Goal: Task Accomplishment & Management: Manage account settings

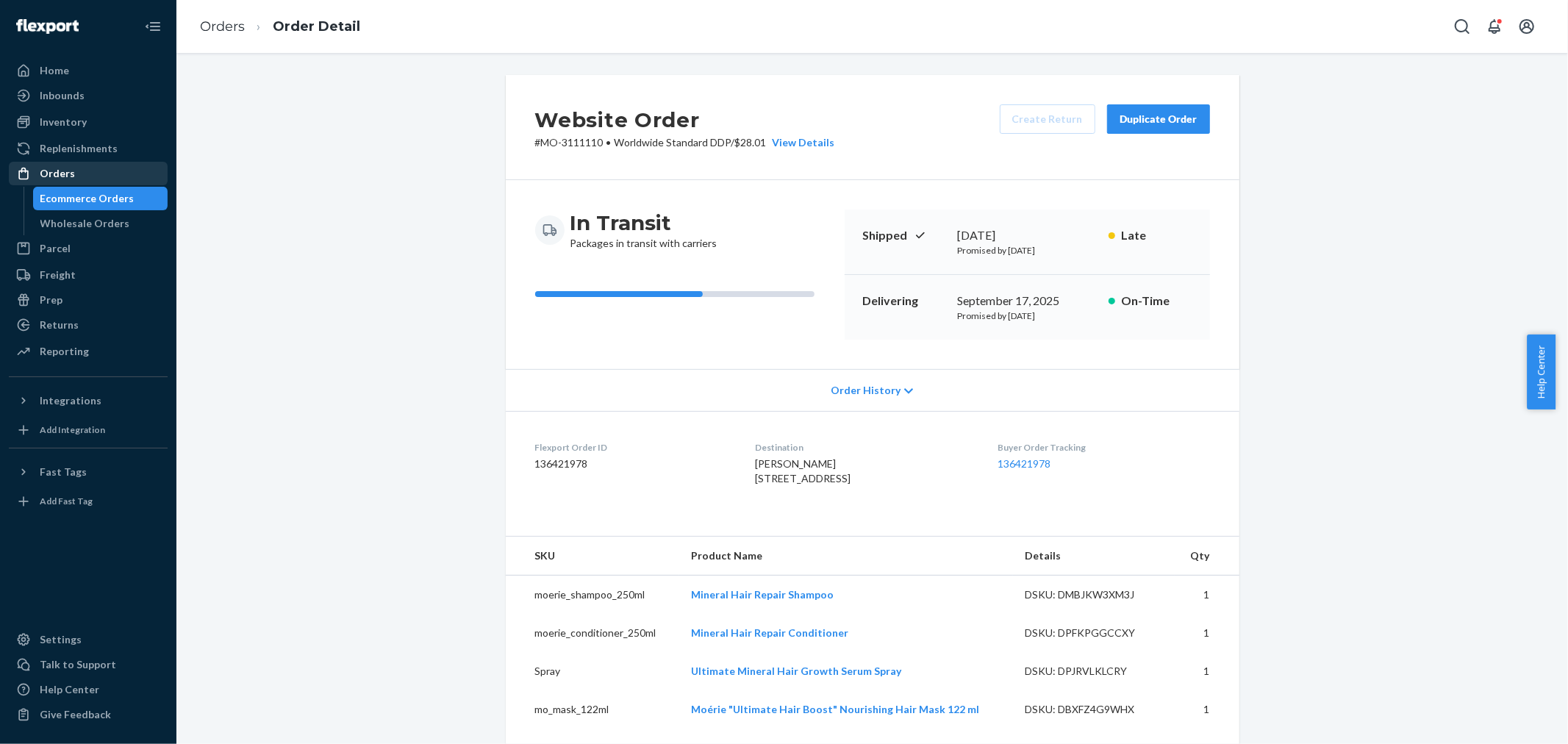
scroll to position [813, 0]
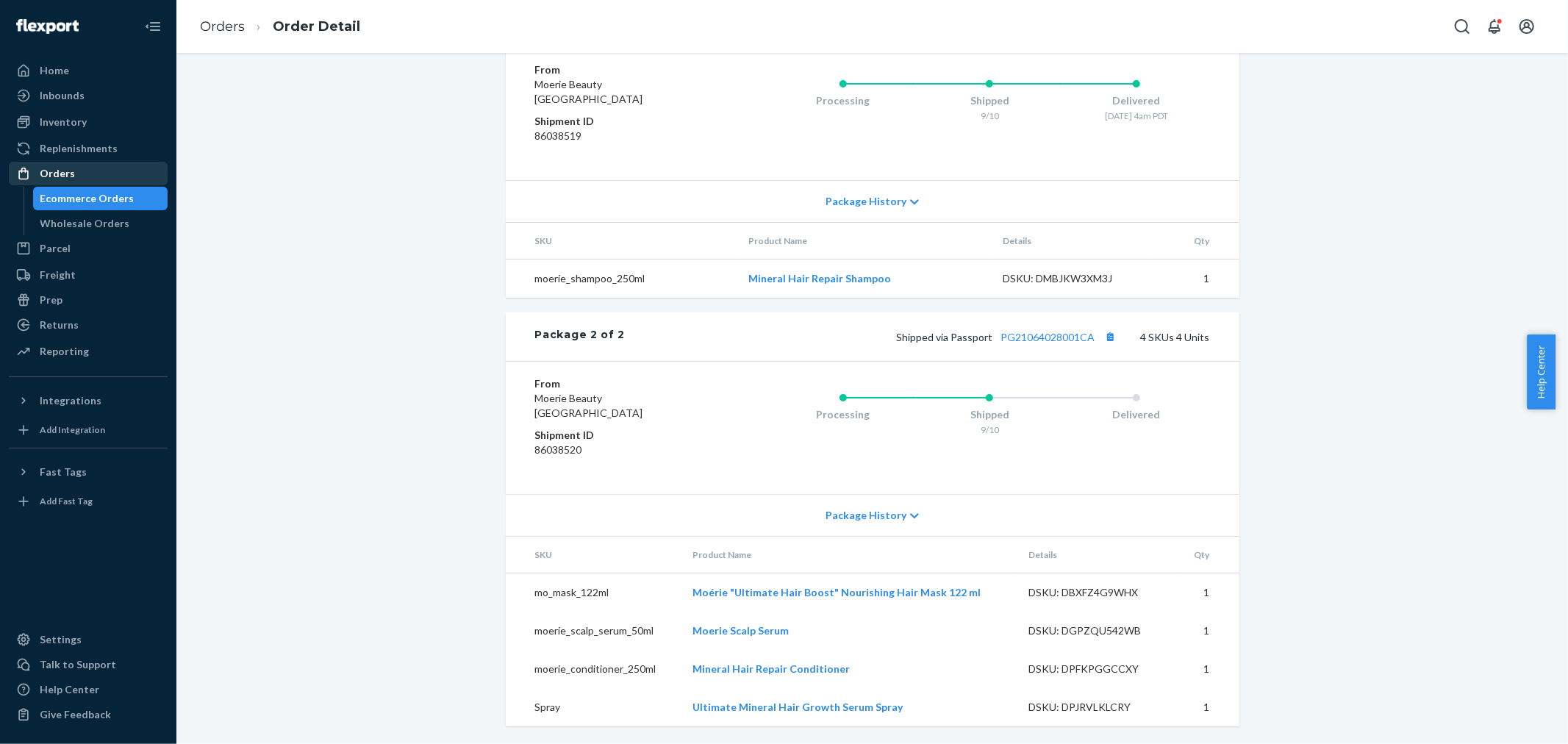
click at [128, 180] on div "Orders" at bounding box center [88, 173] width 155 height 20
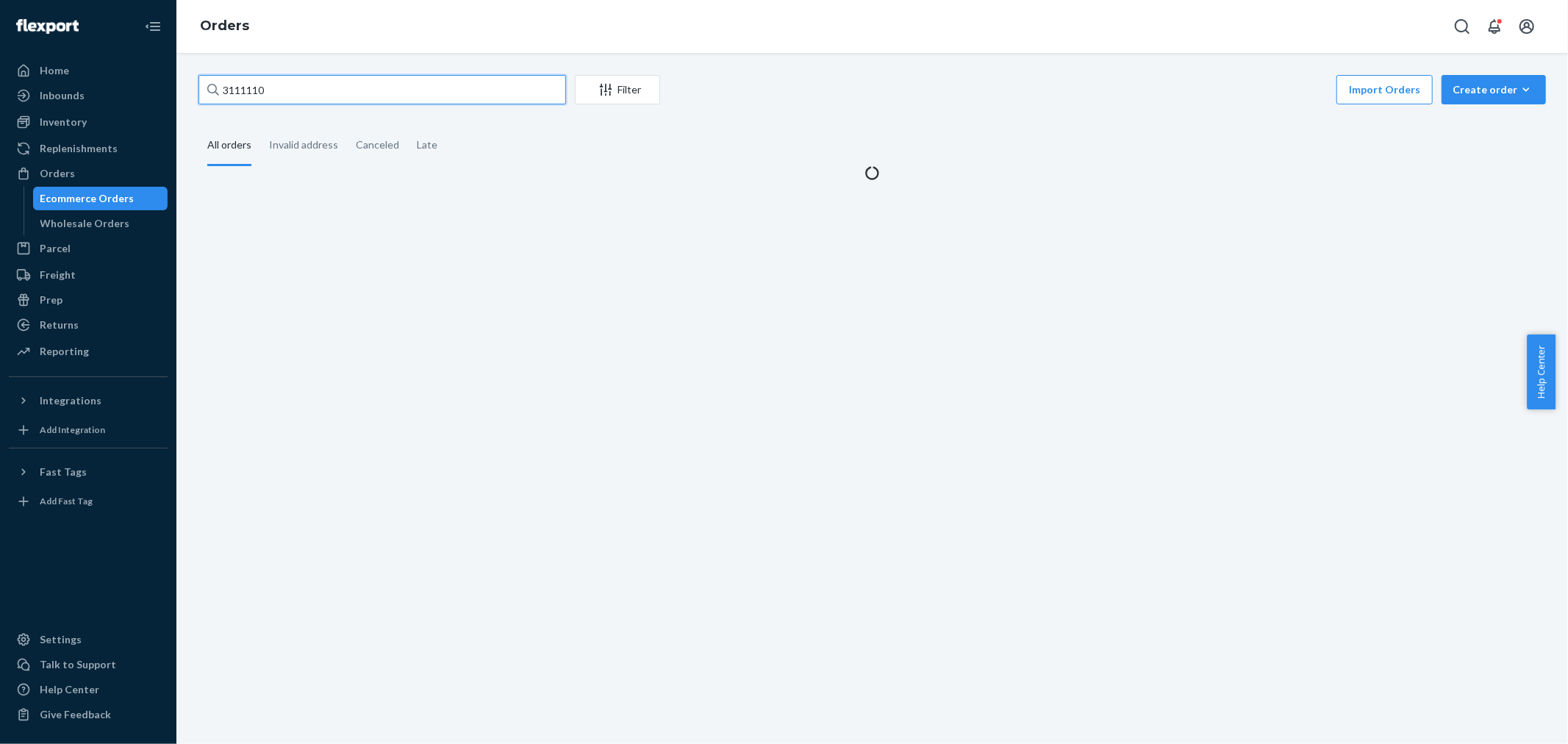
click at [437, 92] on input "3111110" at bounding box center [382, 89] width 368 height 30
paste input "315268"
type input "3152680"
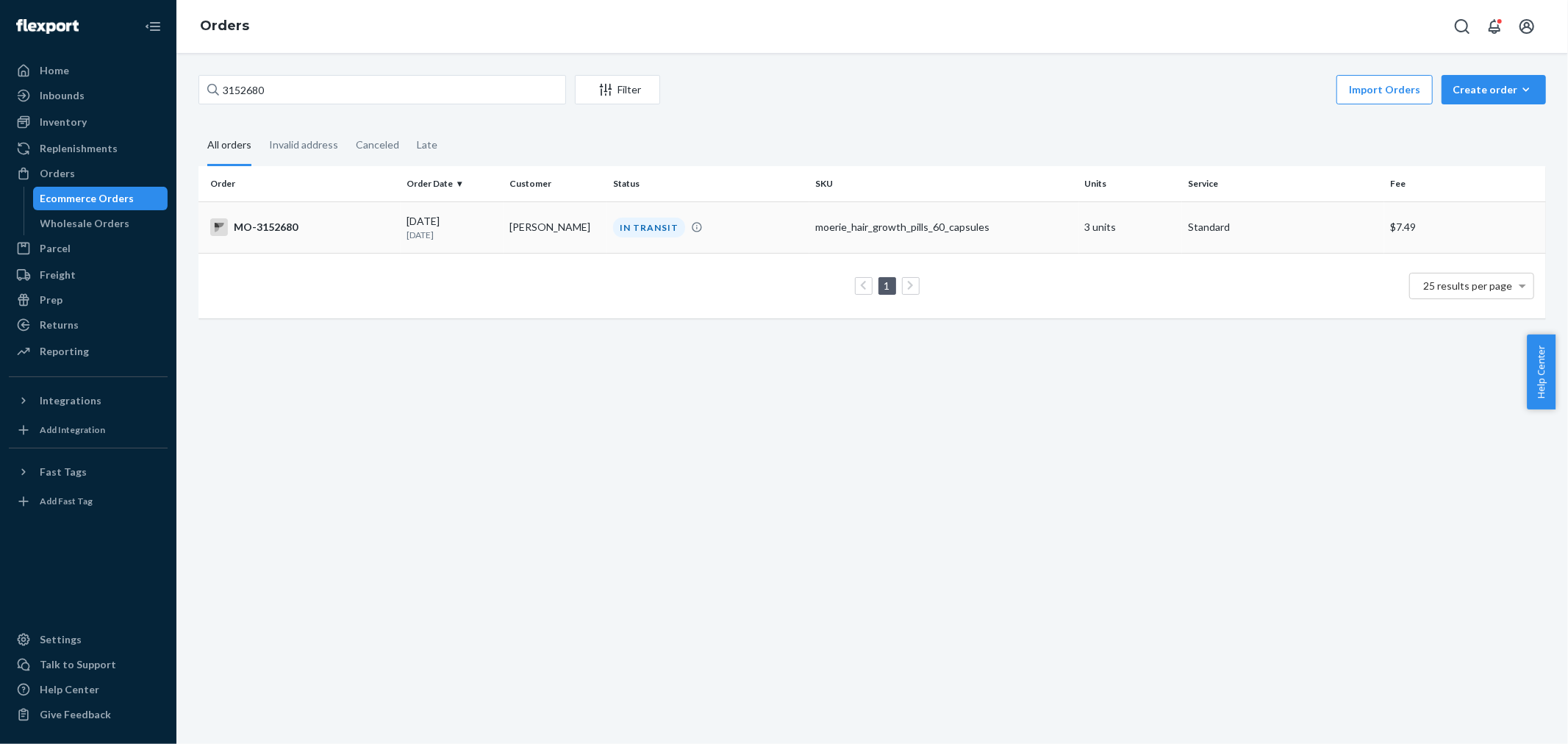
click at [586, 231] on td "Yvonne R Steward" at bounding box center [556, 228] width 104 height 52
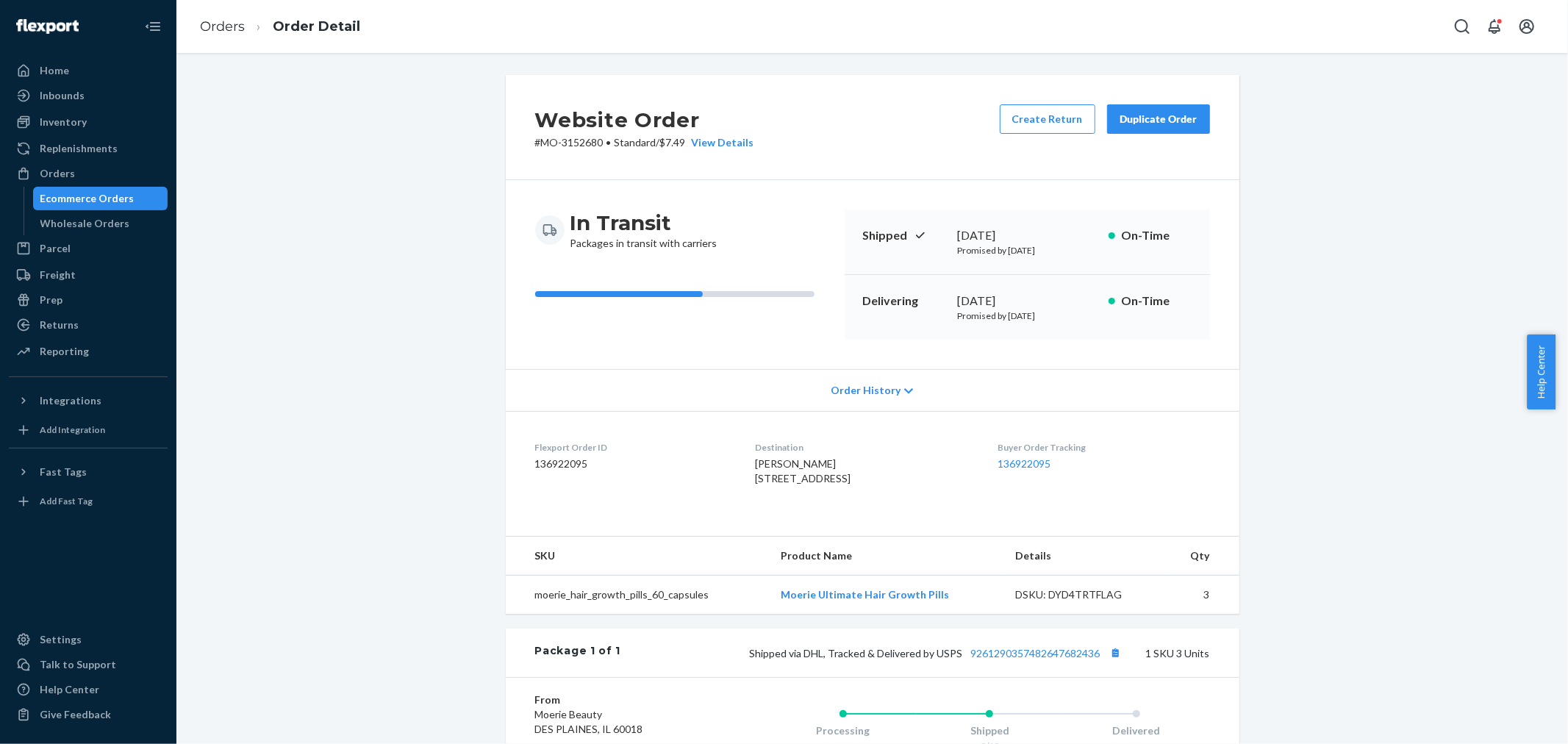
click at [785, 461] on span "Yvonne R Steward 610 W Ottawa St Apt 1310 Lansing, MI 48933-1064 US" at bounding box center [803, 471] width 96 height 27
click at [784, 461] on span "Yvonne R Steward 610 W Ottawa St Apt 1310 Lansing, MI 48933-1064 US" at bounding box center [803, 471] width 96 height 27
copy span "Yvonne R Steward"
click at [1040, 121] on button "Create Return" at bounding box center [1048, 119] width 96 height 30
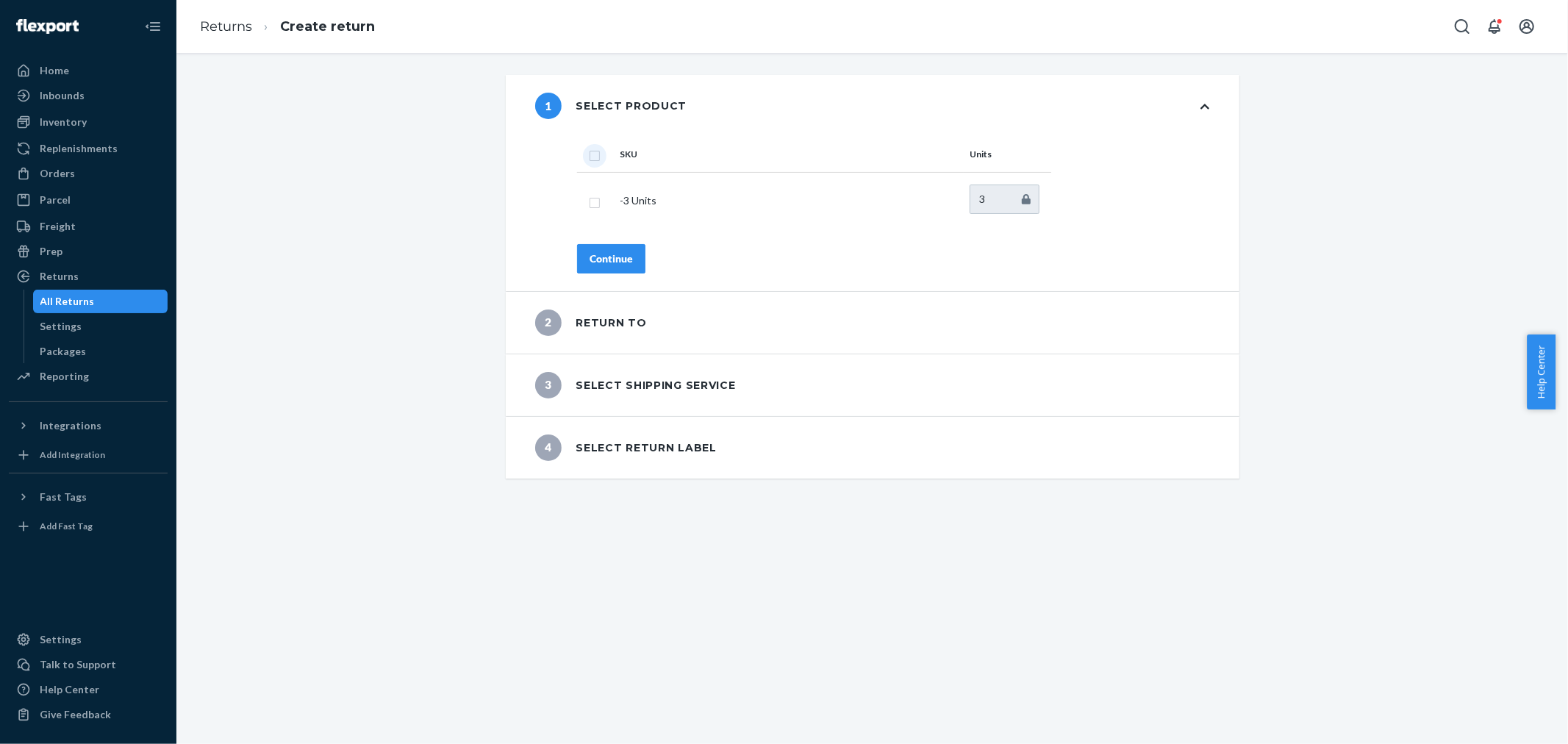
click at [589, 149] on input "checkbox" at bounding box center [595, 154] width 12 height 15
checkbox input "true"
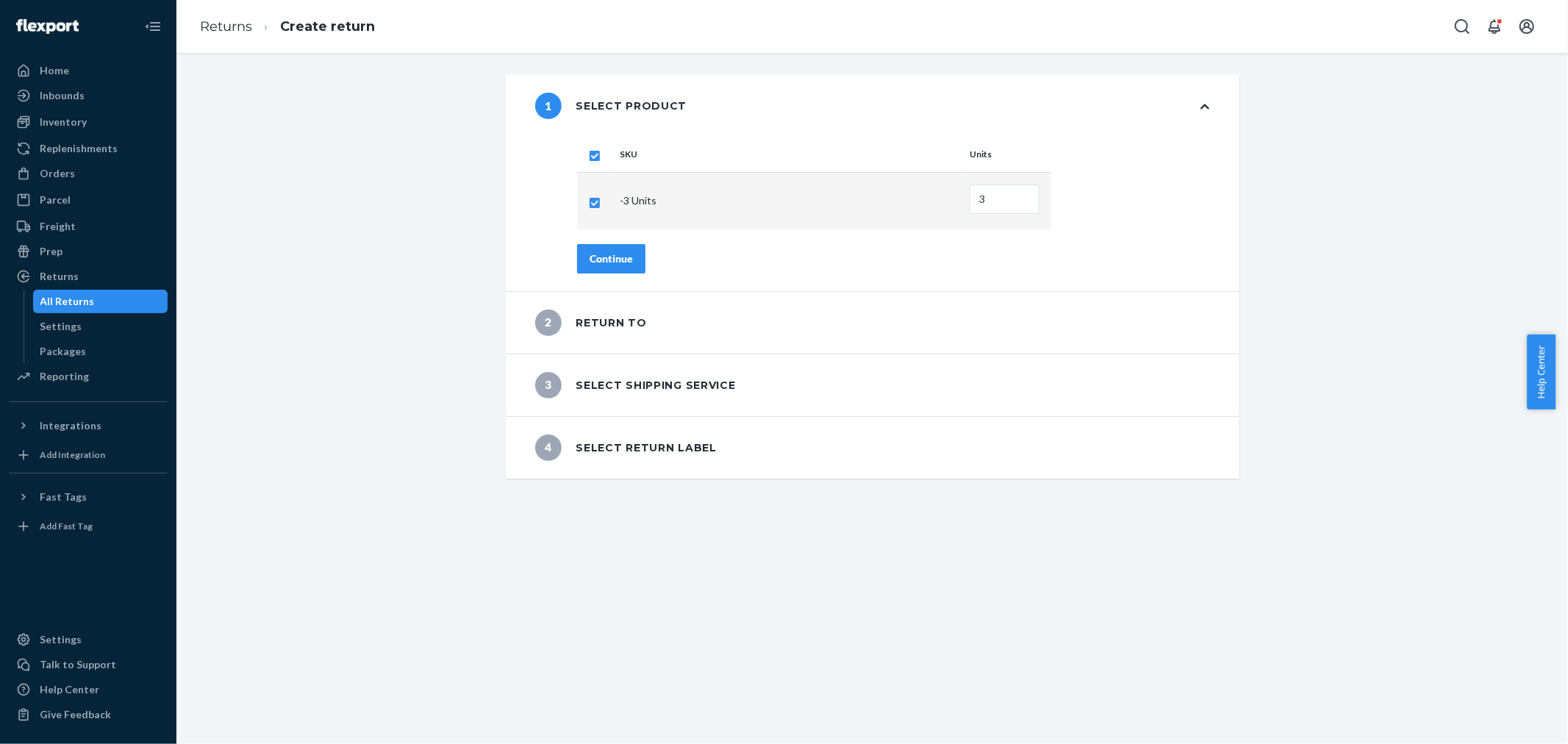
click at [612, 253] on div "Continue" at bounding box center [610, 258] width 43 height 14
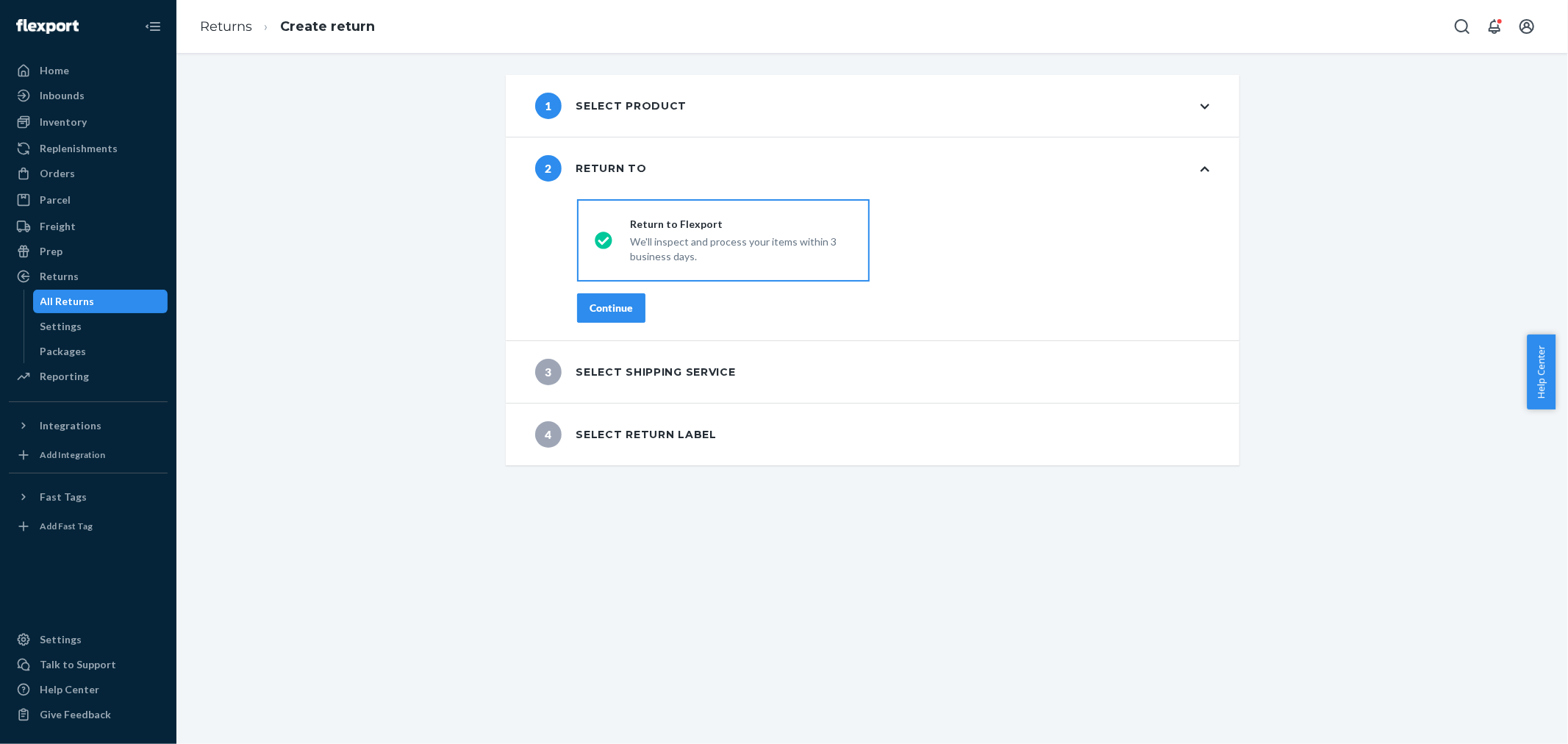
click at [610, 296] on button "Continue" at bounding box center [610, 308] width 68 height 30
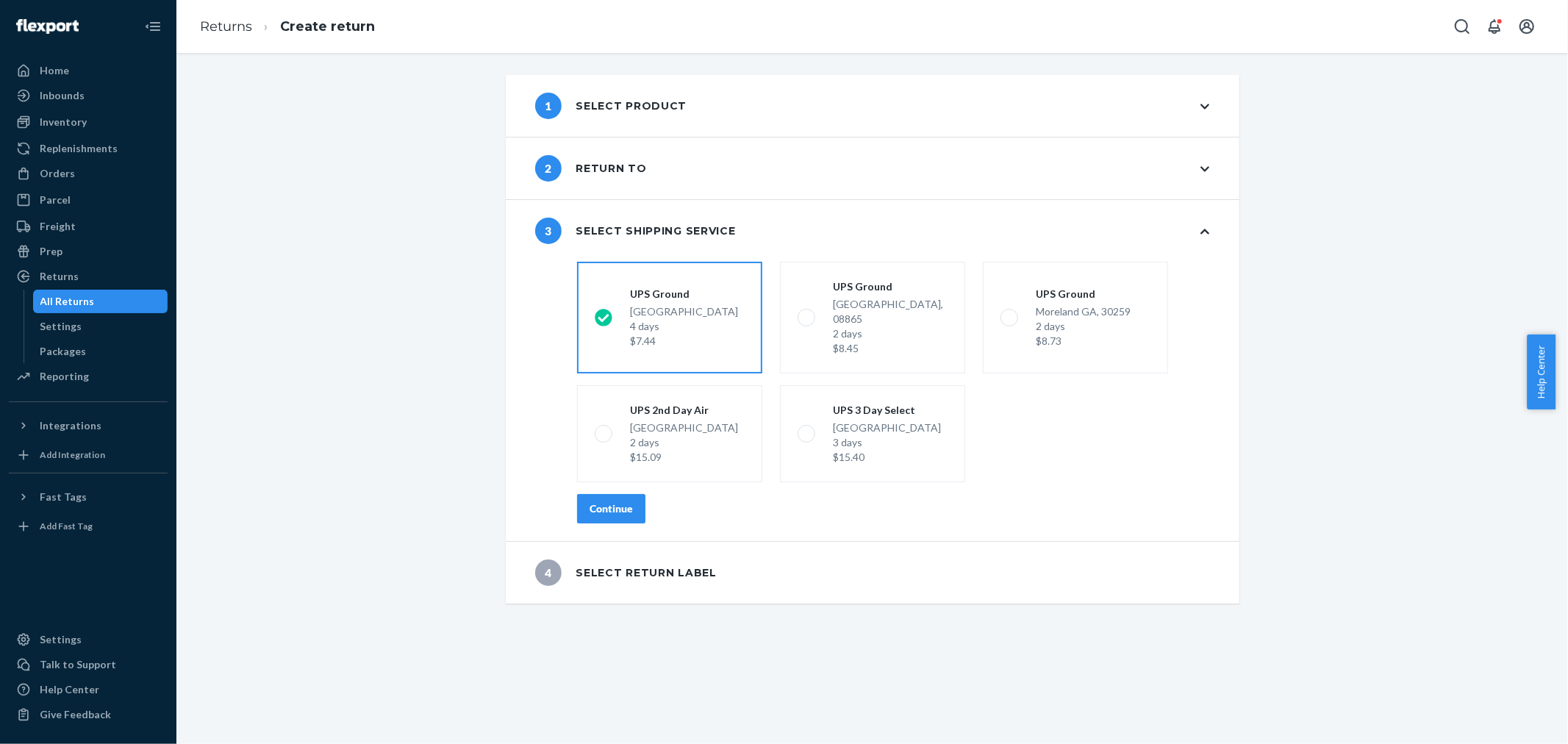
click at [624, 502] on div "Continue" at bounding box center [610, 509] width 43 height 14
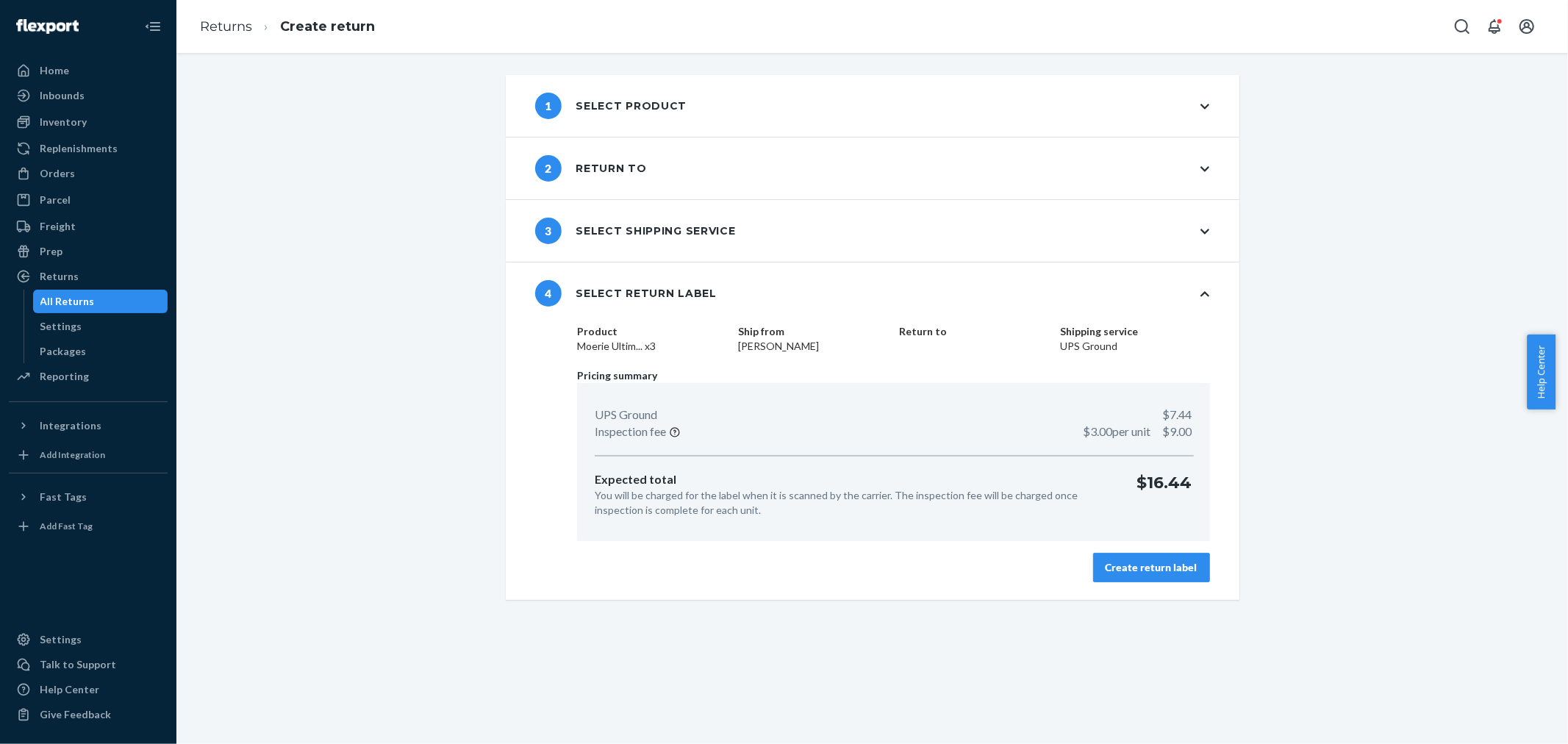
click at [1152, 563] on div "Create return label" at bounding box center [1152, 567] width 92 height 14
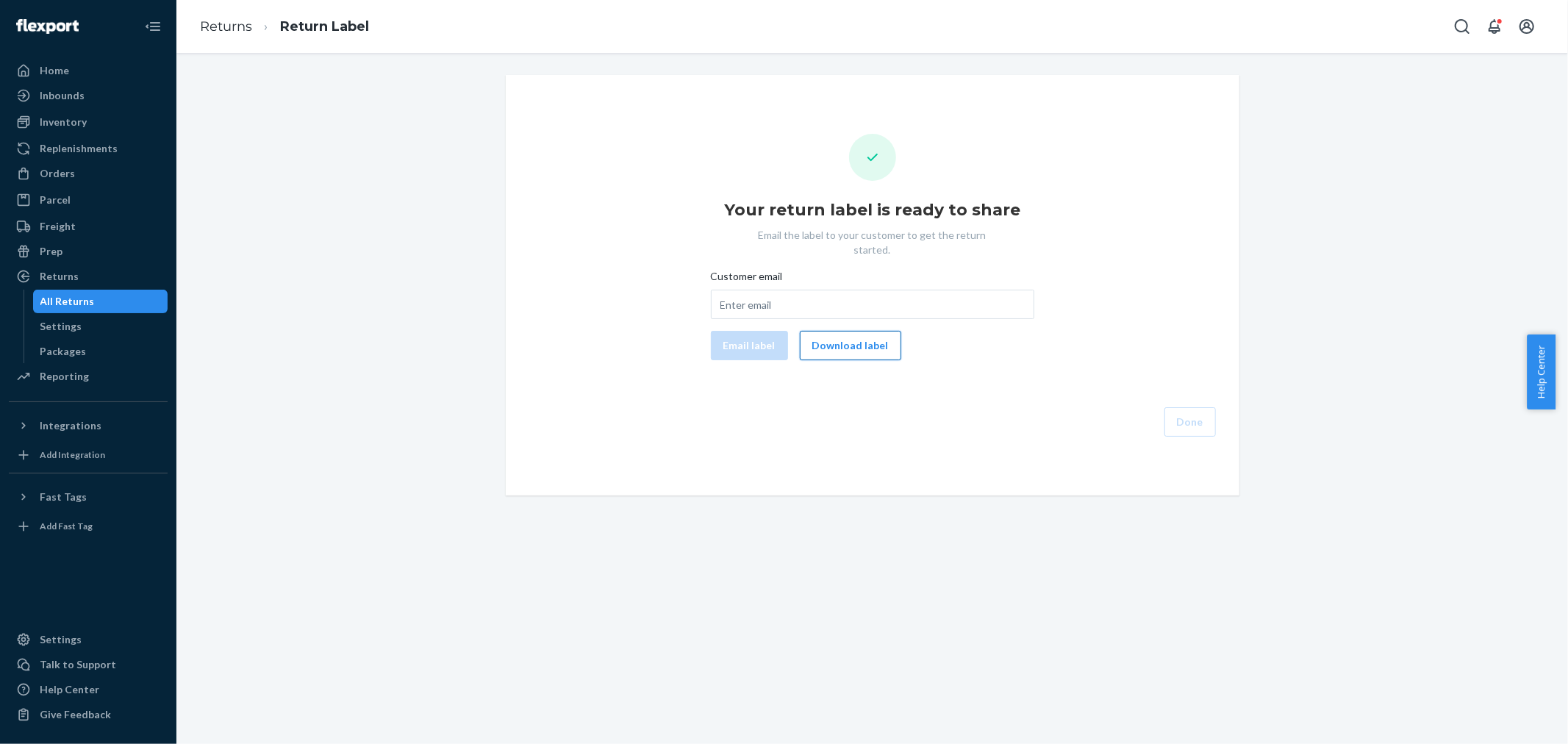
click at [864, 331] on button "Download label" at bounding box center [851, 346] width 102 height 30
click at [74, 175] on div "Orders" at bounding box center [88, 173] width 155 height 20
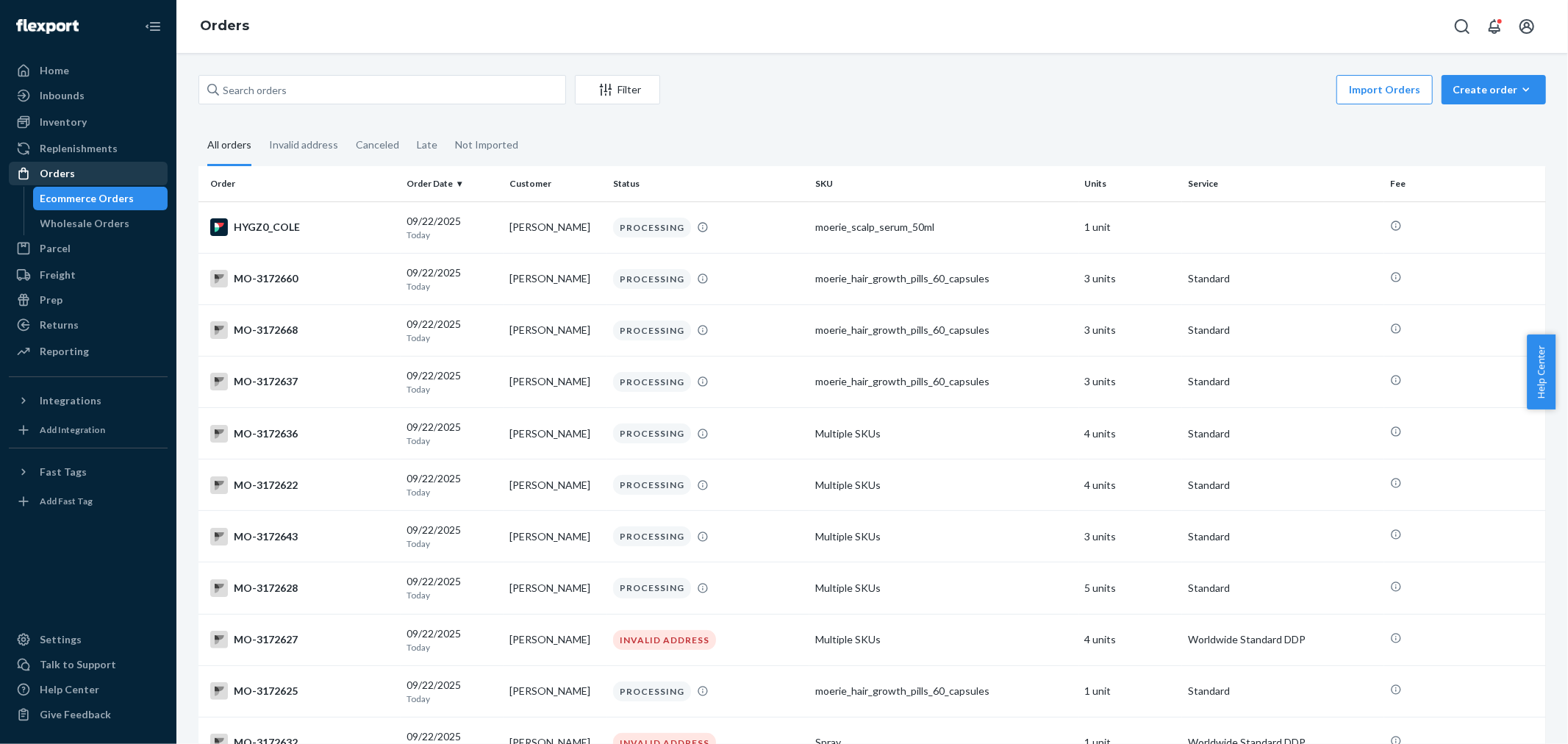
click at [132, 172] on div "Orders" at bounding box center [88, 173] width 155 height 20
drag, startPoint x: 241, startPoint y: 102, endPoint x: 249, endPoint y: 91, distance: 13.6
click at [241, 101] on input "text" at bounding box center [382, 89] width 368 height 30
click at [249, 91] on input "text" at bounding box center [382, 89] width 368 height 30
paste input "3092992"
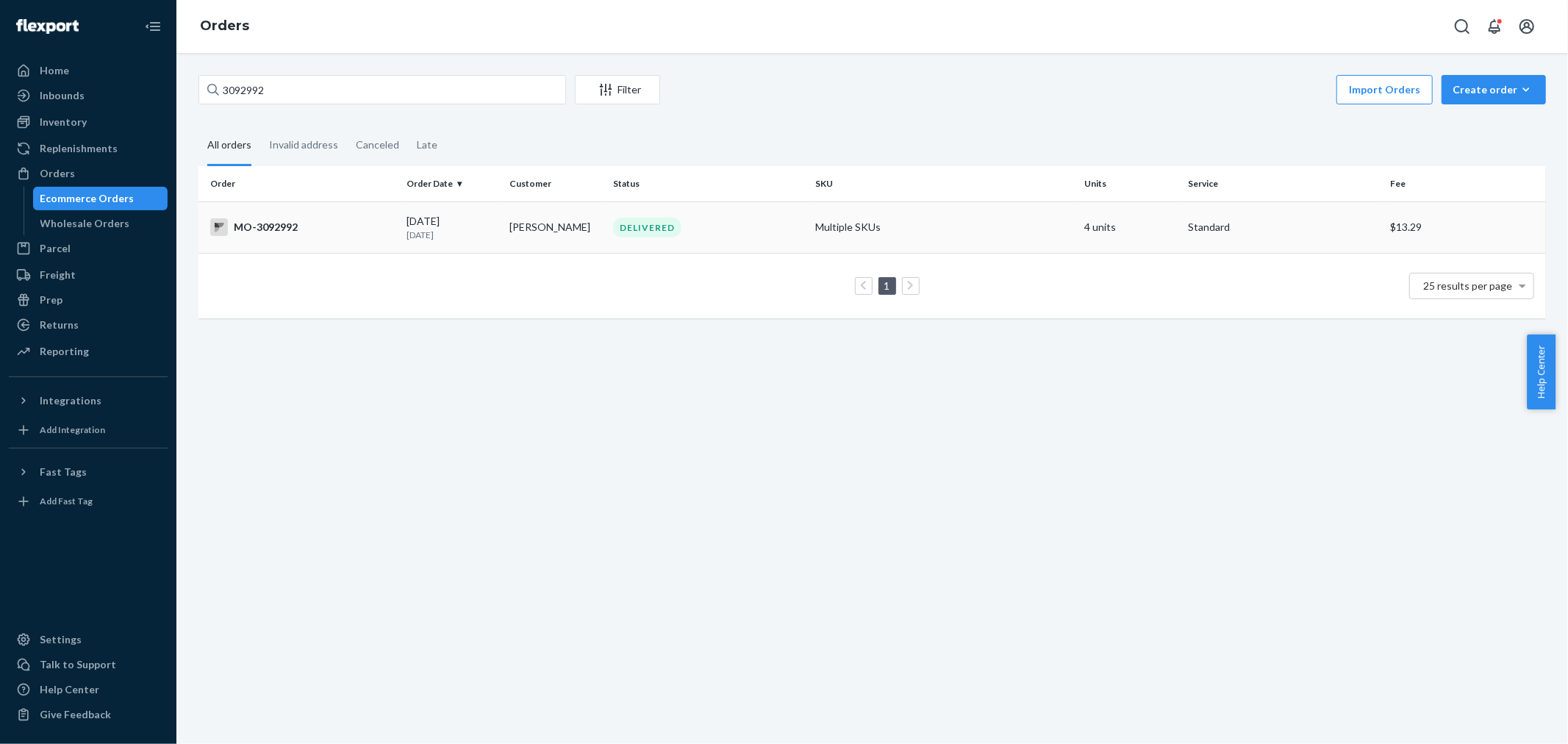
copy tr "[PERSON_NAME]"
drag, startPoint x: 564, startPoint y: 228, endPoint x: 763, endPoint y: 122, distance: 225.5
click at [763, 123] on div "3092992 Filter Import Orders Create order Ecommerce order Removal order All ord…" at bounding box center [871, 204] width 1369 height 258
click at [763, 122] on div "3092992 Filter Import Orders Create order Ecommerce order Removal order All ord…" at bounding box center [871, 204] width 1369 height 258
click at [497, 82] on input "3092992" at bounding box center [382, 89] width 368 height 30
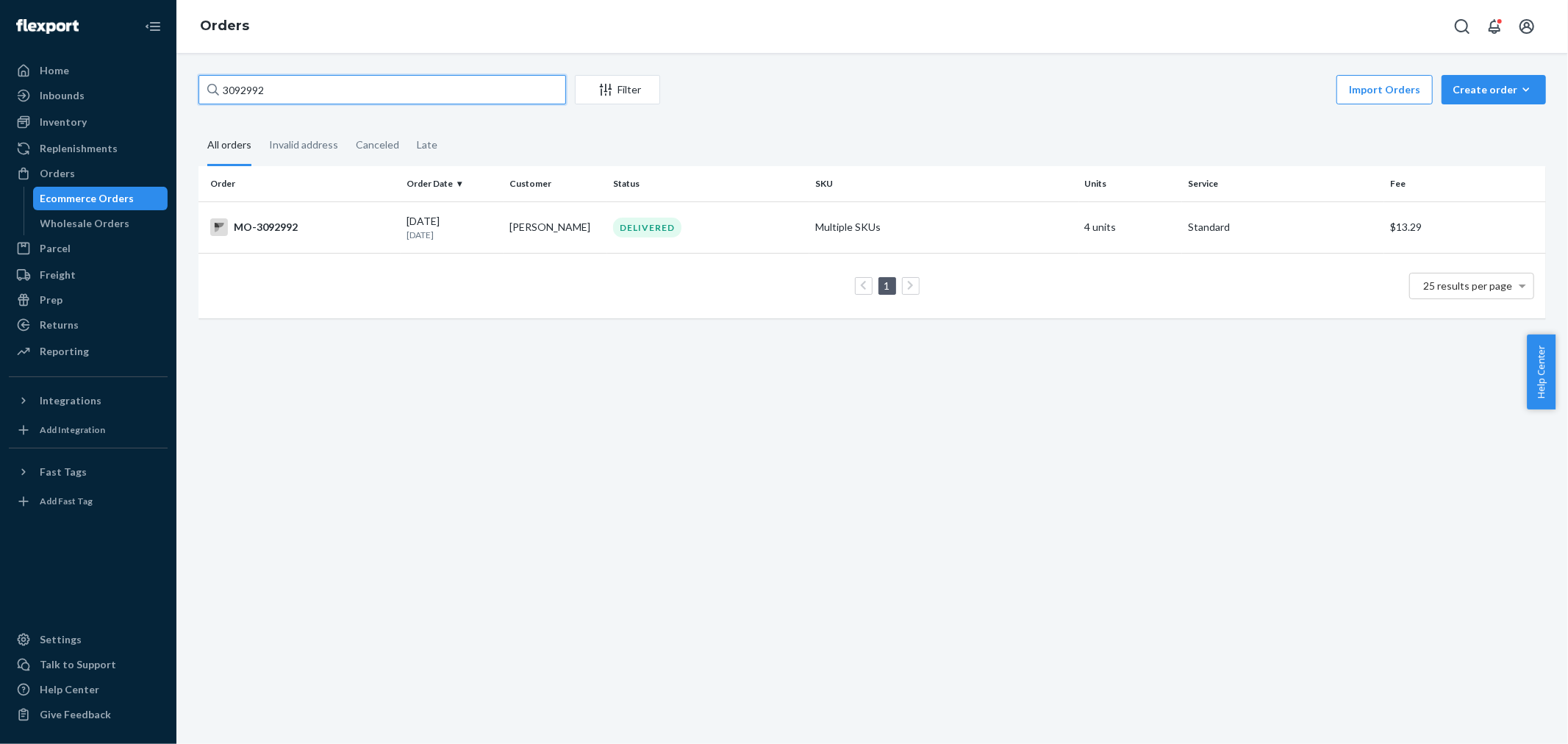
paste input "[PERSON_NAME]"
type input "[PERSON_NAME]"
